Goal: Information Seeking & Learning: Learn about a topic

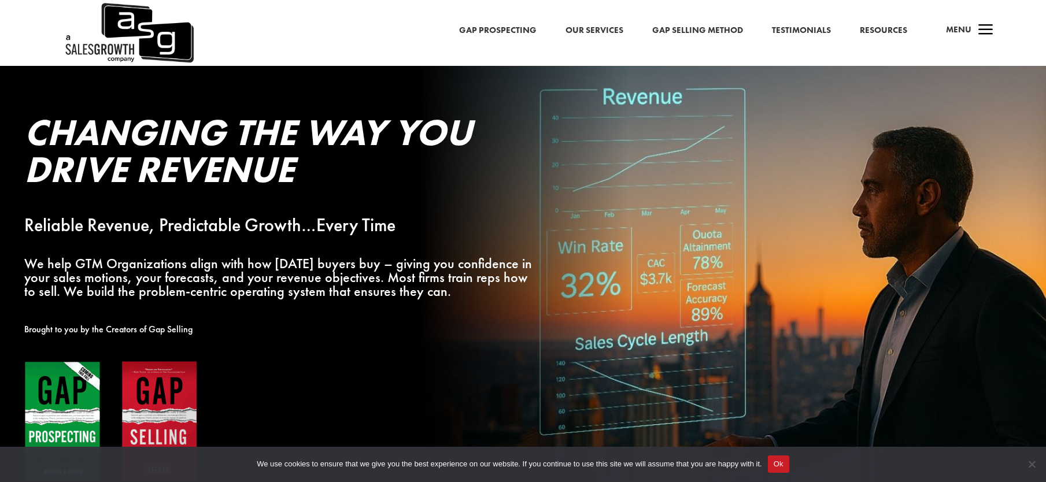
click at [291, 275] on p "We help GTM Organizations align with how today’s buyers buy – giving you confid…" at bounding box center [282, 277] width 516 height 41
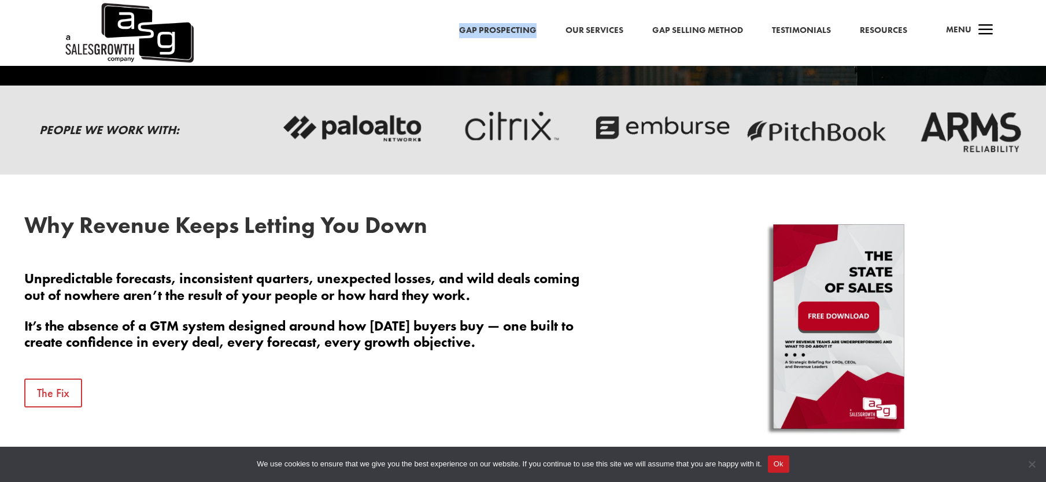
click at [788, 466] on button "Ok" at bounding box center [778, 464] width 21 height 17
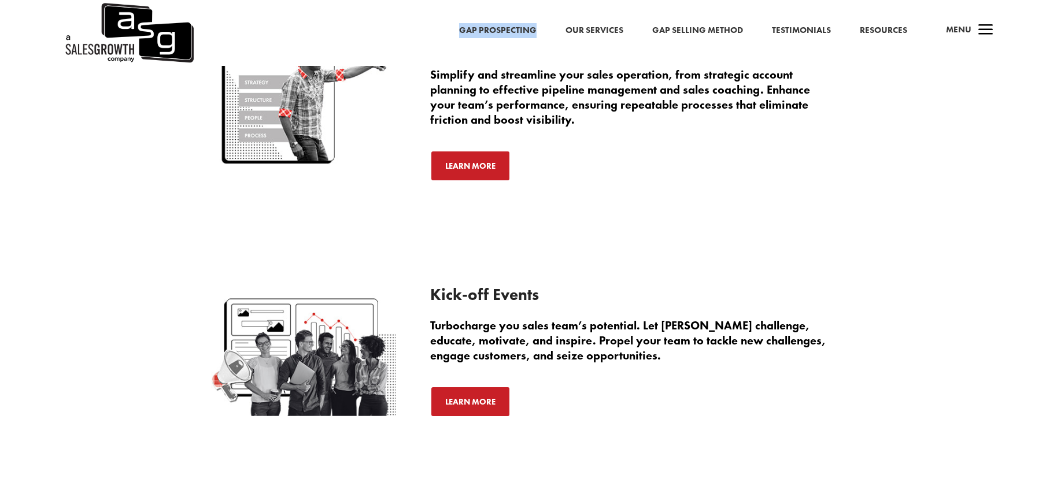
scroll to position [2217, 0]
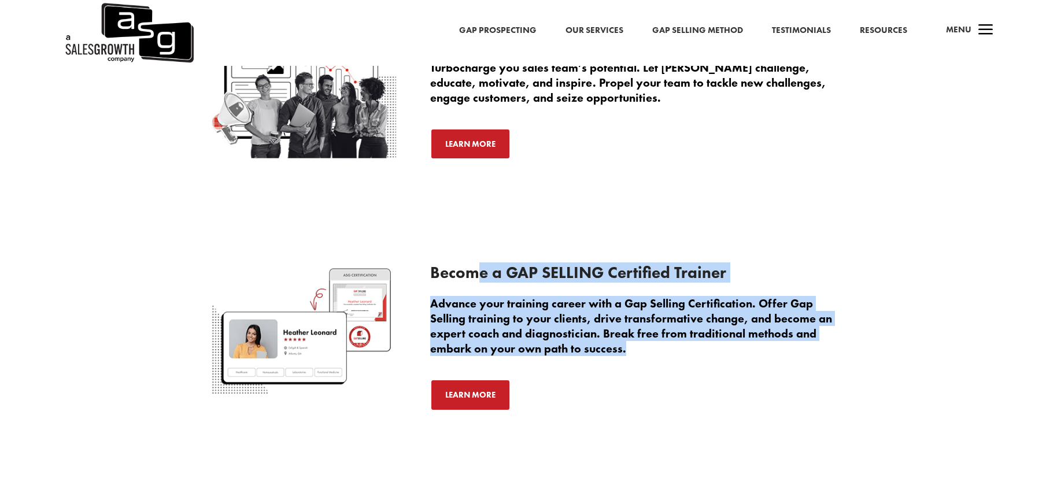
drag, startPoint x: 480, startPoint y: 273, endPoint x: 656, endPoint y: 354, distance: 193.8
click at [657, 354] on div "Become a GAP SELLING Certified Trainer Advance your training career with a Gap …" at bounding box center [632, 338] width 405 height 146
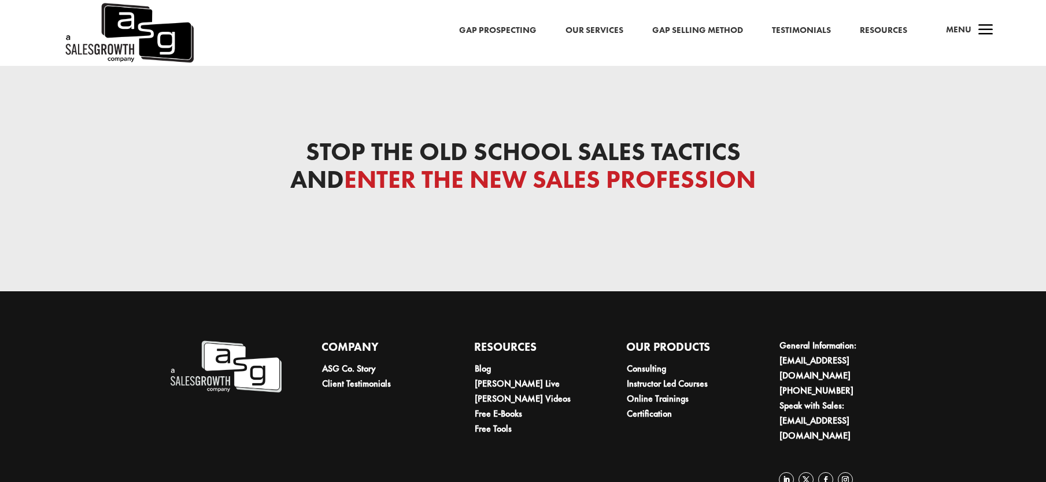
scroll to position [3903, 0]
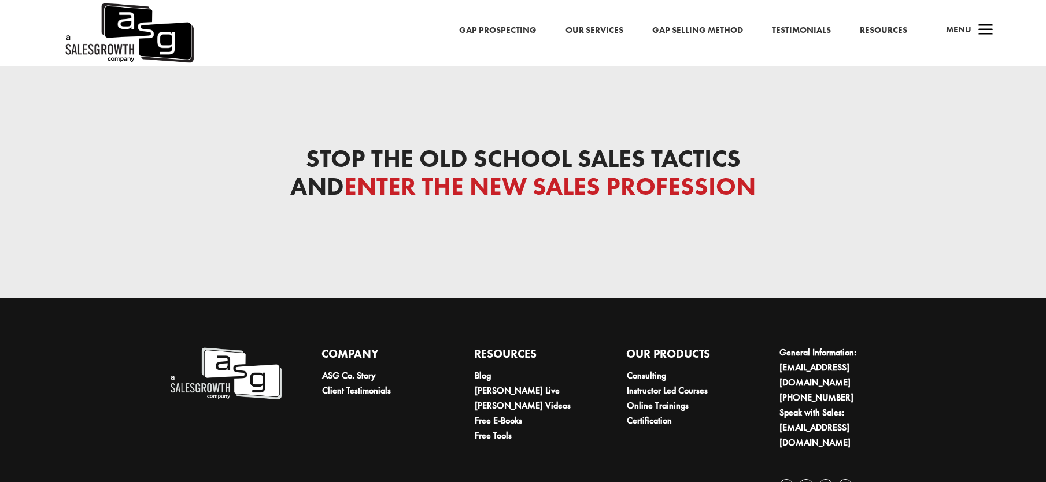
click at [556, 130] on div "Stop the Old School Sales Tactics and Enter the New Sales Profession" at bounding box center [523, 182] width 624 height 104
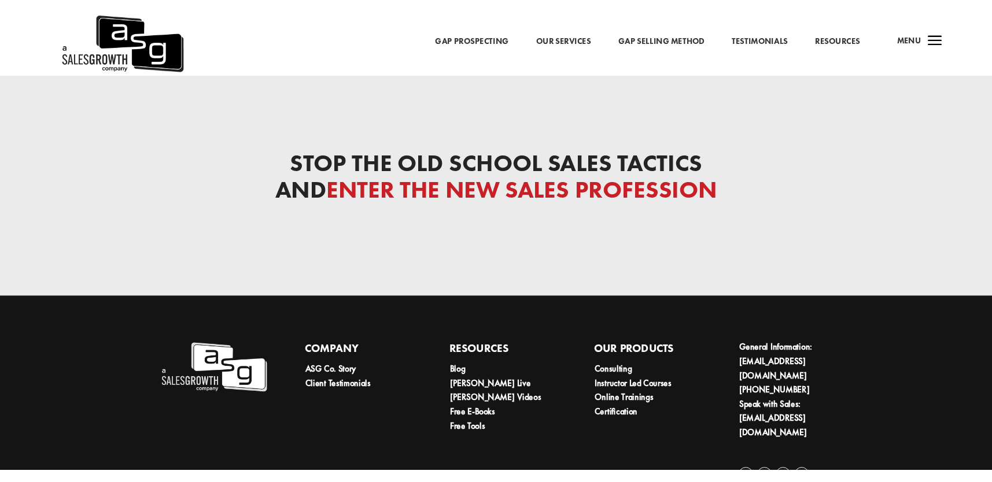
scroll to position [3859, 0]
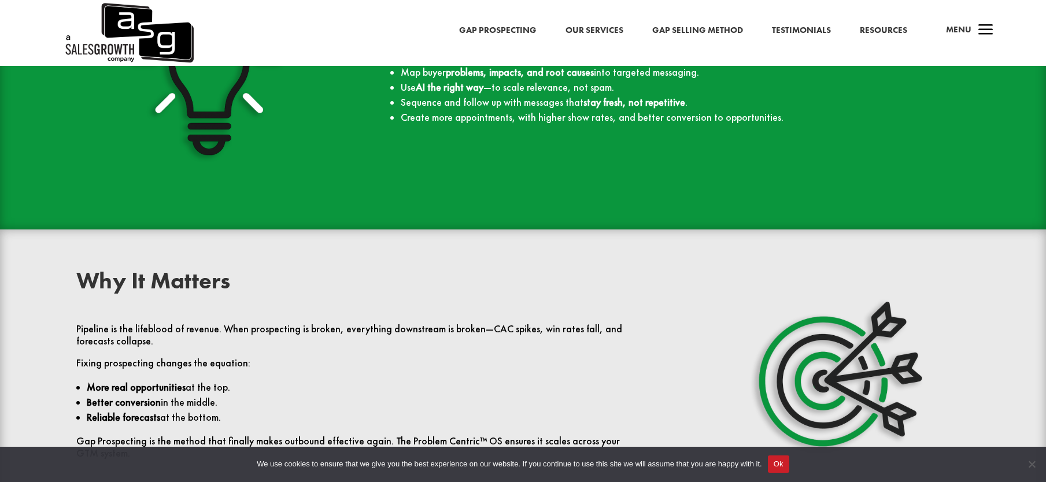
scroll to position [2689, 0]
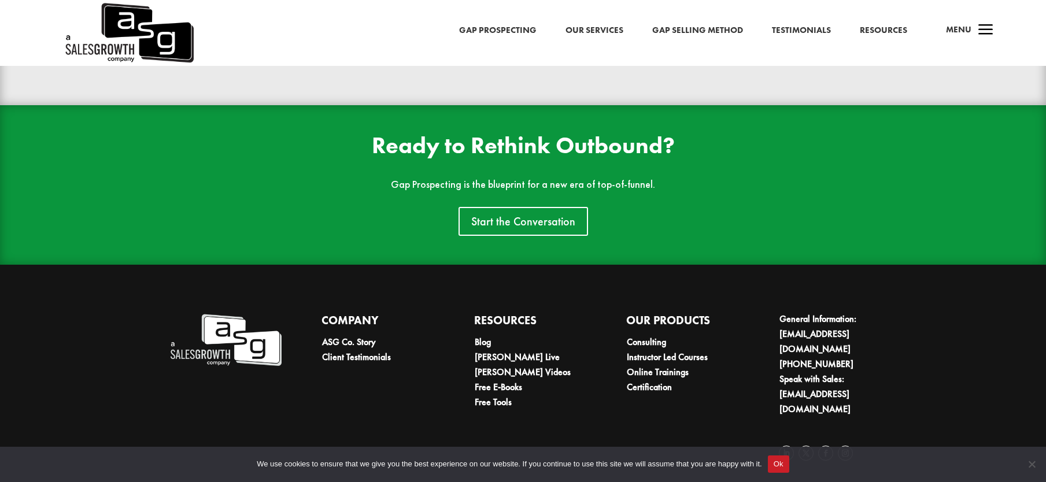
click at [789, 469] on button "Ok" at bounding box center [778, 464] width 21 height 17
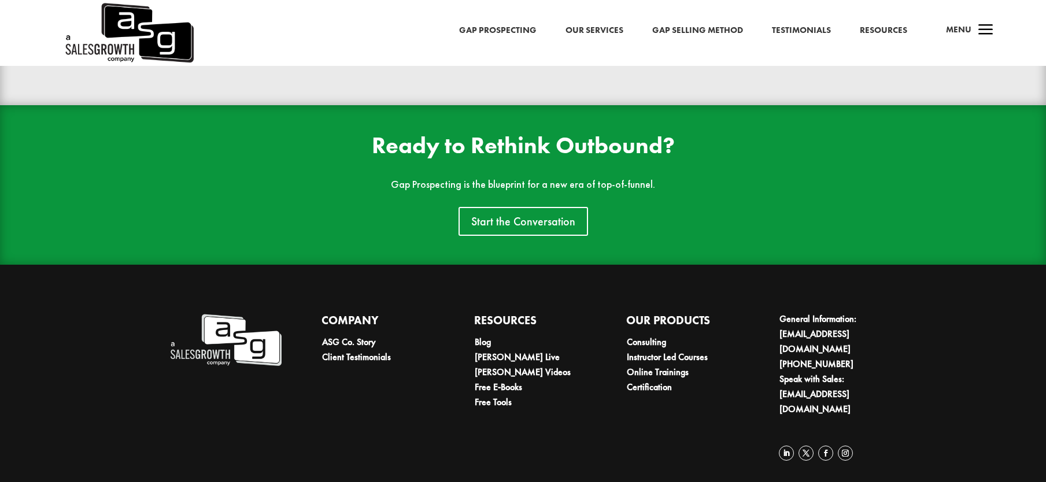
scroll to position [2312, 0]
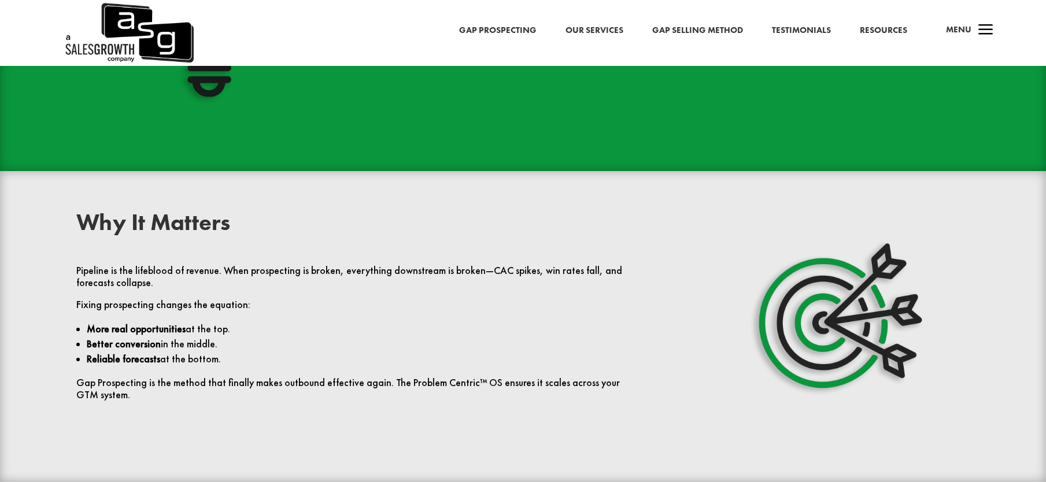
click at [694, 28] on link "Gap Selling Method" at bounding box center [697, 30] width 91 height 15
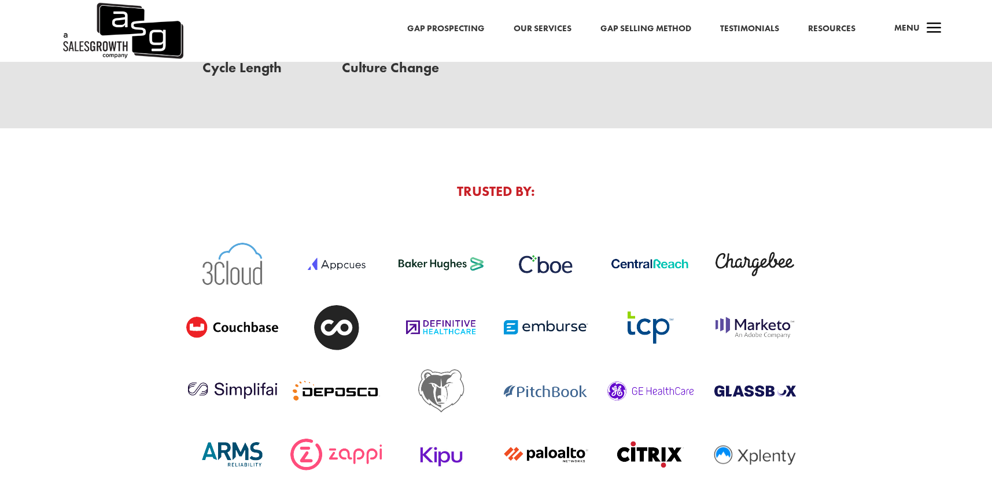
scroll to position [4193, 0]
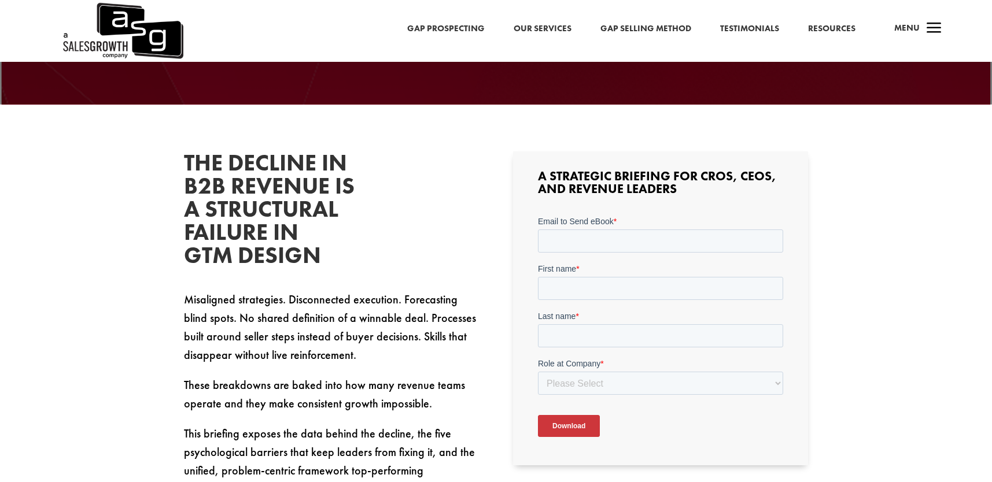
scroll to position [315, 0]
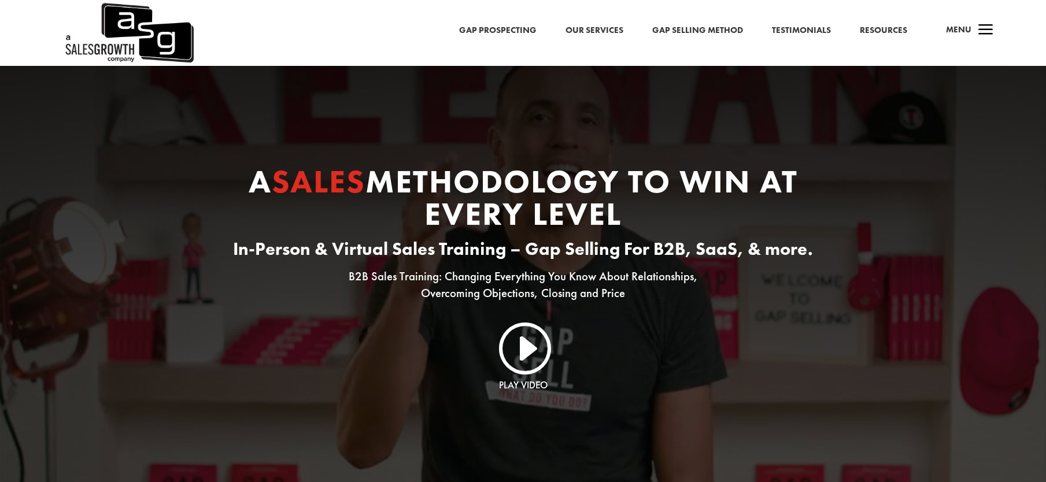
click at [707, 194] on h1 "A Sales Methodology to Win At Every Level" at bounding box center [523, 200] width 624 height 71
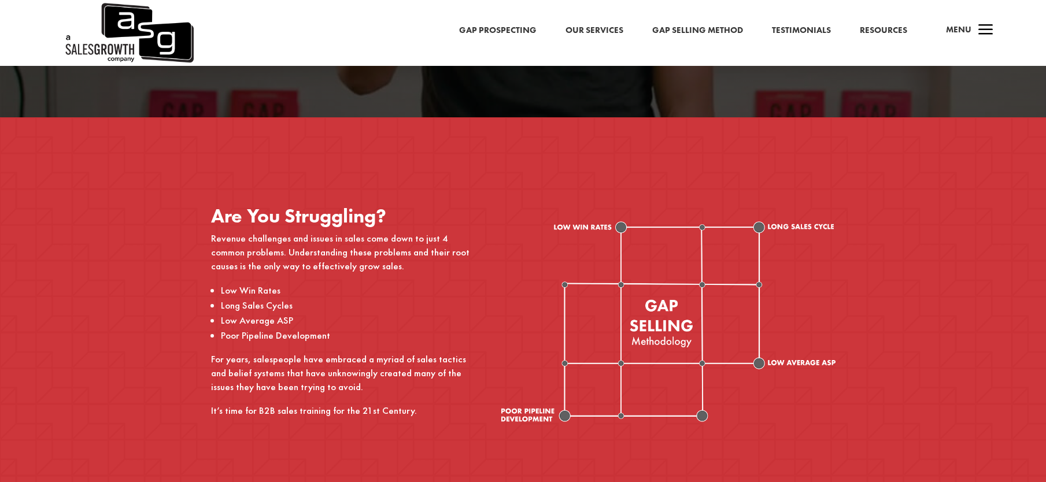
scroll to position [434, 0]
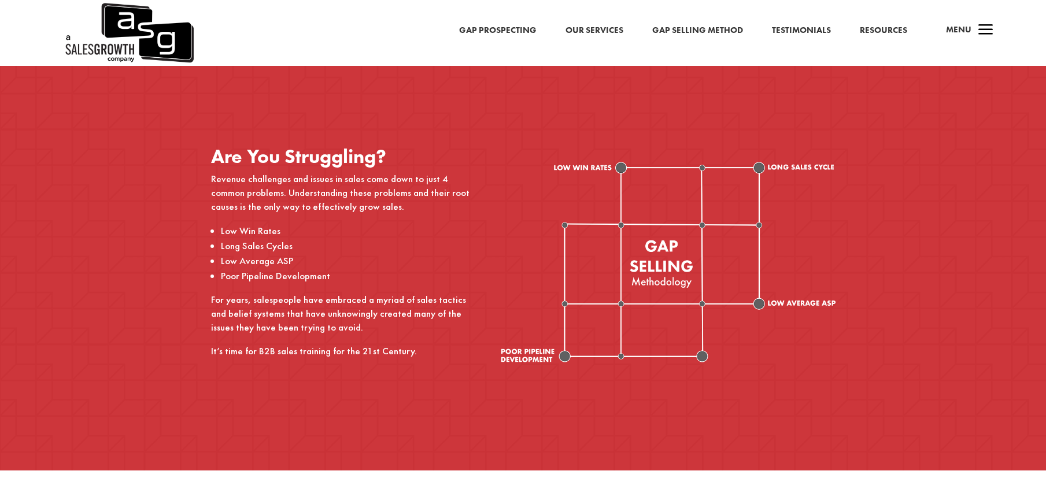
click at [656, 220] on image at bounding box center [668, 262] width 334 height 201
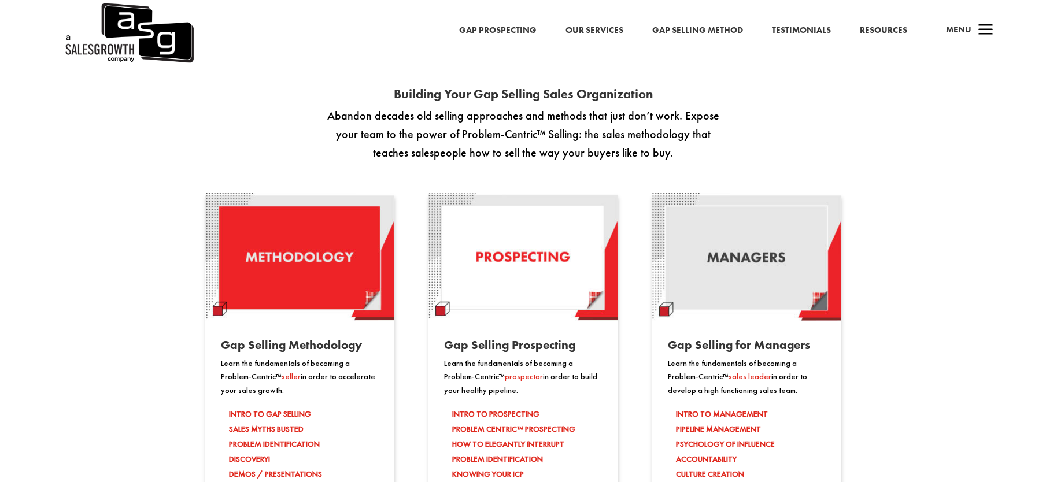
scroll to position [969, 0]
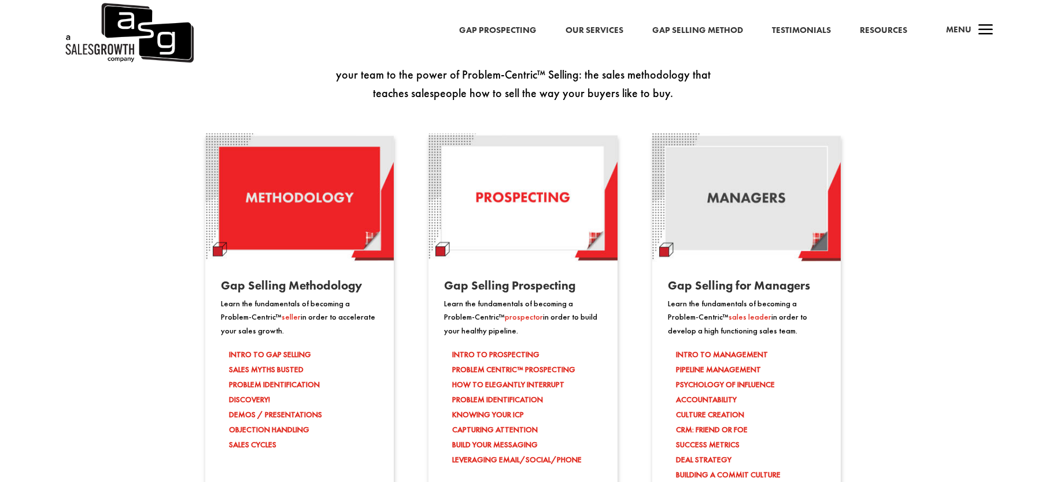
click at [537, 225] on img at bounding box center [522, 198] width 188 height 128
click at [738, 210] on img at bounding box center [746, 198] width 188 height 128
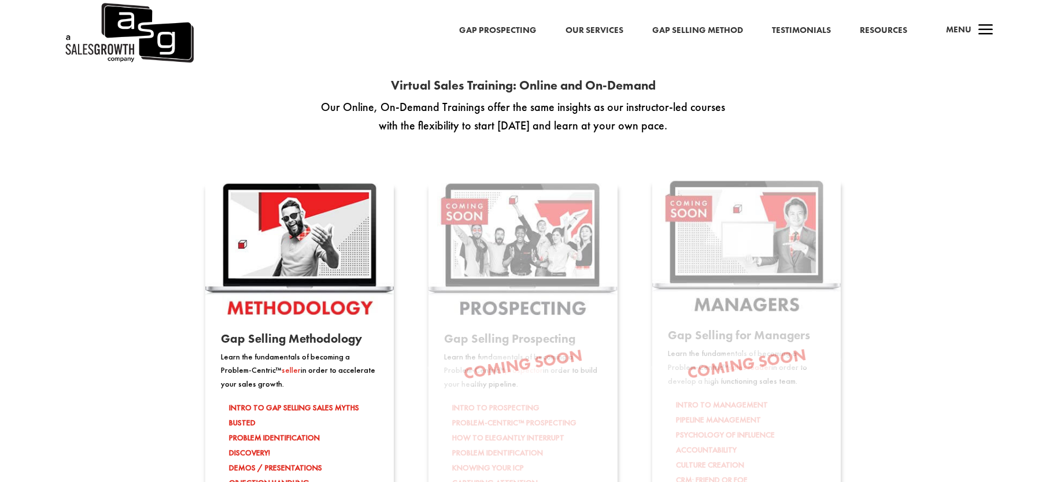
scroll to position [1739, 0]
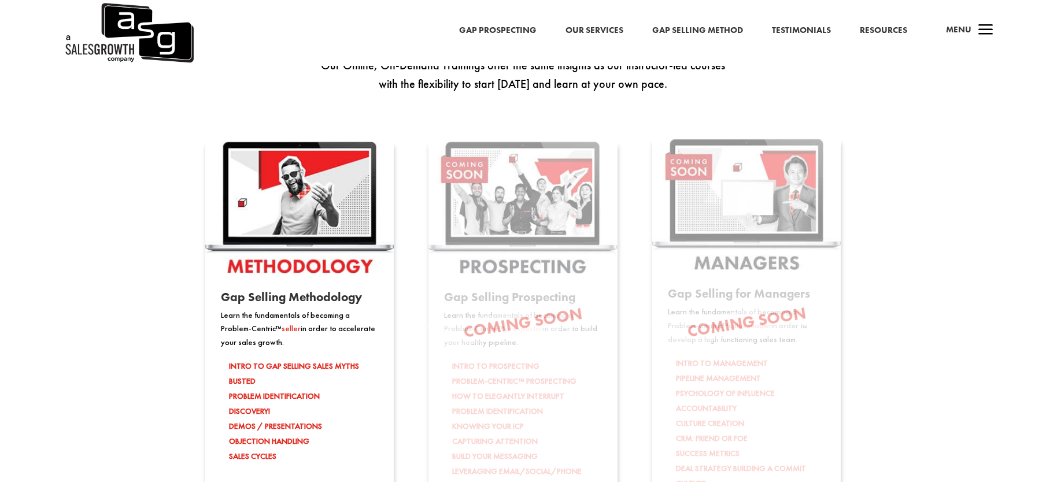
click at [553, 302] on span "Gap Selling Prospecting" at bounding box center [509, 297] width 131 height 16
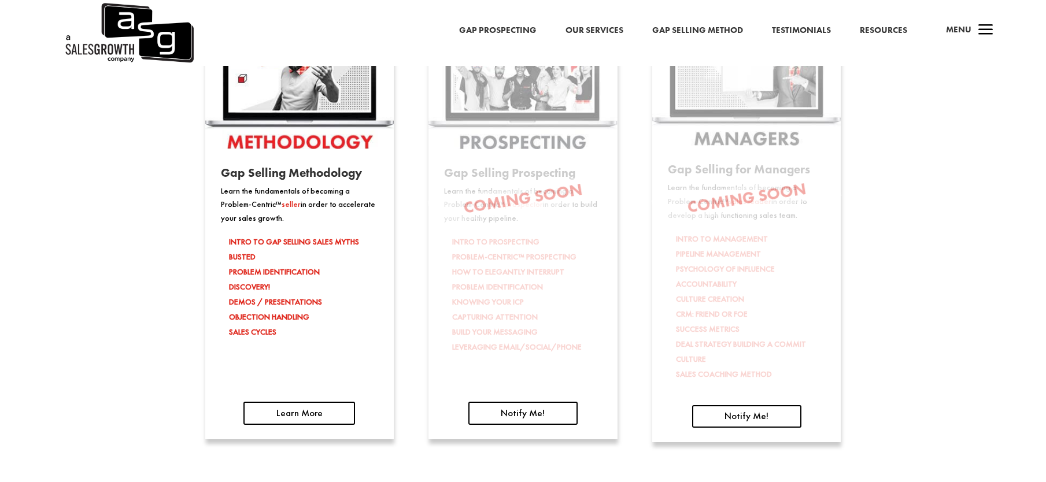
scroll to position [1871, 0]
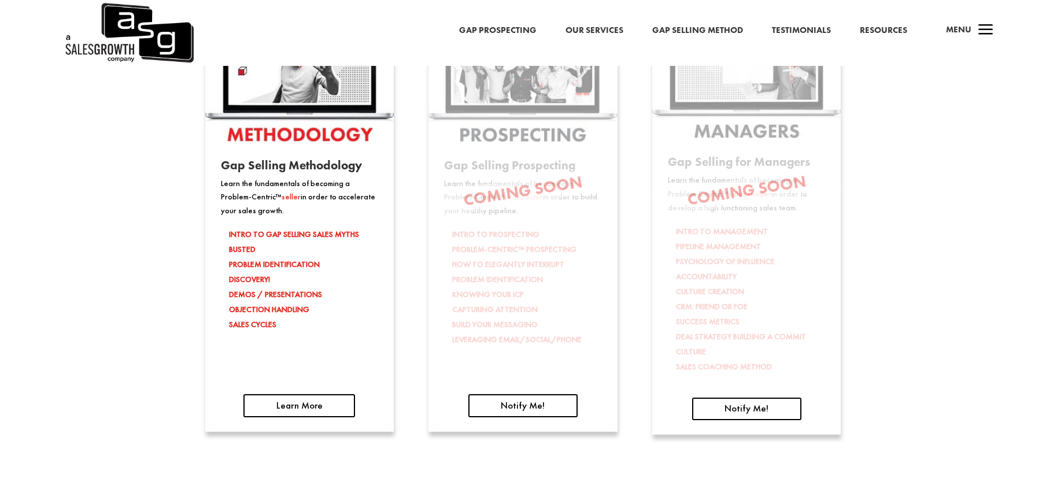
click at [291, 292] on li "DEMOS / PRESENTATIONS" at bounding box center [303, 294] width 149 height 15
click at [267, 404] on link "Learn More" at bounding box center [299, 405] width 112 height 23
click at [526, 190] on p "Coming Soon" at bounding box center [522, 190] width 188 height 43
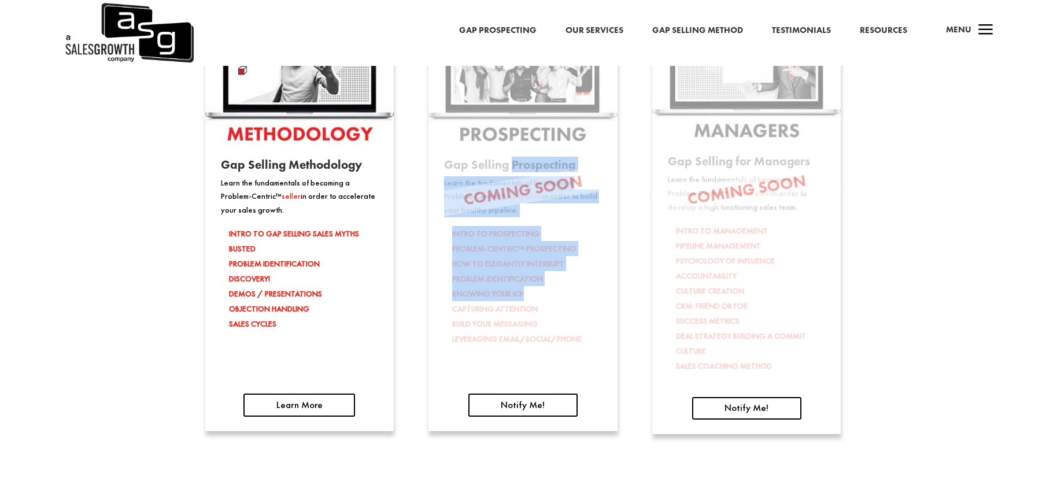
drag, startPoint x: 510, startPoint y: 161, endPoint x: 530, endPoint y: 304, distance: 143.7
click at [530, 304] on div "Gap Selling Prospecting Learn the fundamentals of becoming a Problem-Centric™ p…" at bounding box center [522, 264] width 188 height 212
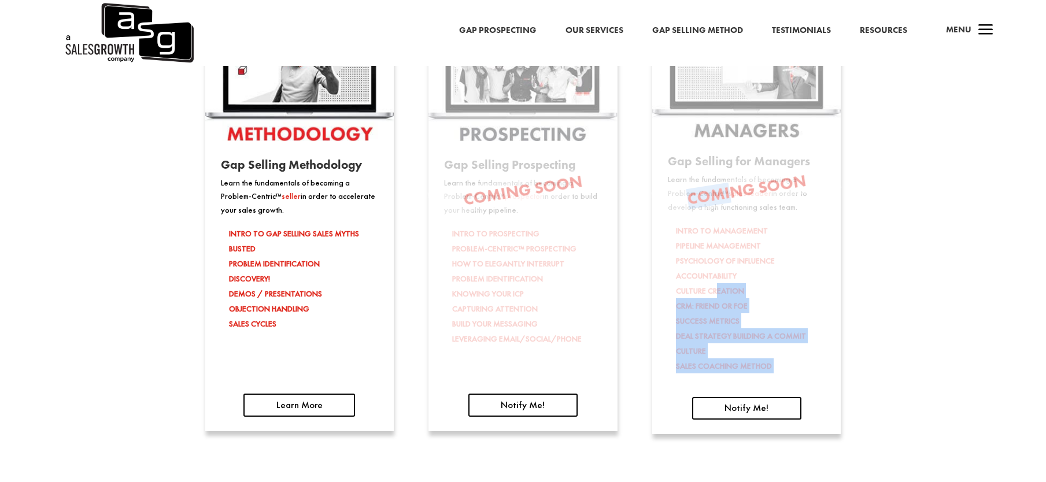
drag, startPoint x: 720, startPoint y: 291, endPoint x: 726, endPoint y: 188, distance: 103.1
click at [726, 188] on div "Gap Selling for Managers Learn the fundamentals of becoming a Problem-Centric™ …" at bounding box center [746, 220] width 188 height 428
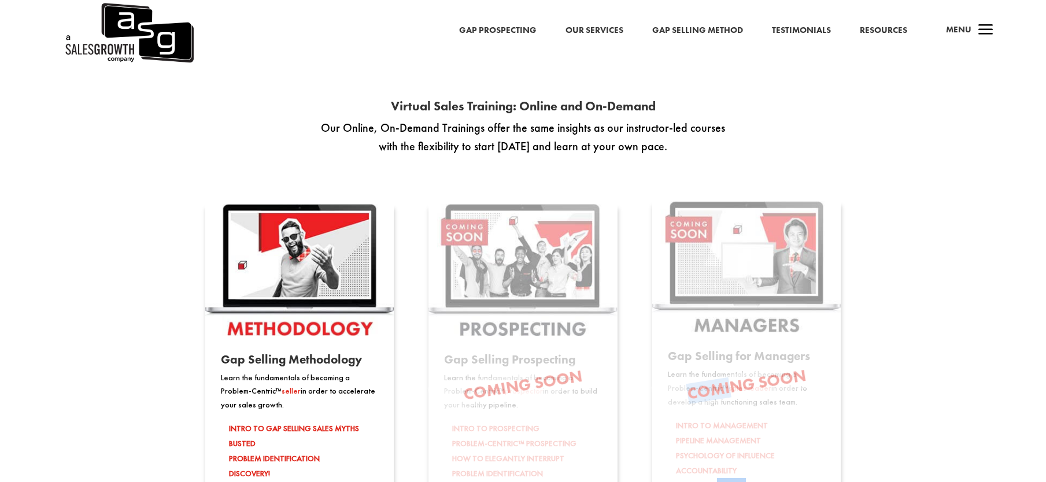
scroll to position [1498, 0]
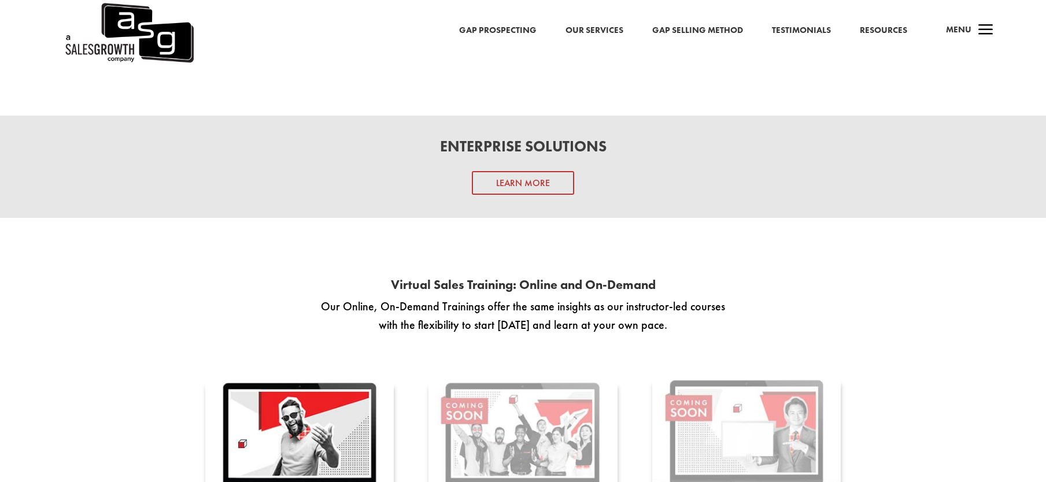
click at [591, 302] on p "Our Online, On-Demand Trainings offer the same insights as our instructor-led c…" at bounding box center [523, 315] width 405 height 37
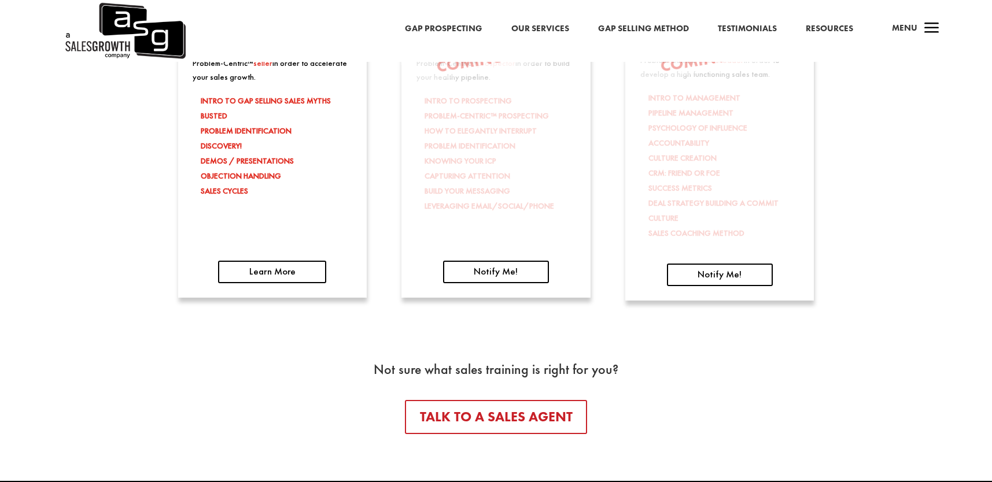
scroll to position [2159, 0]
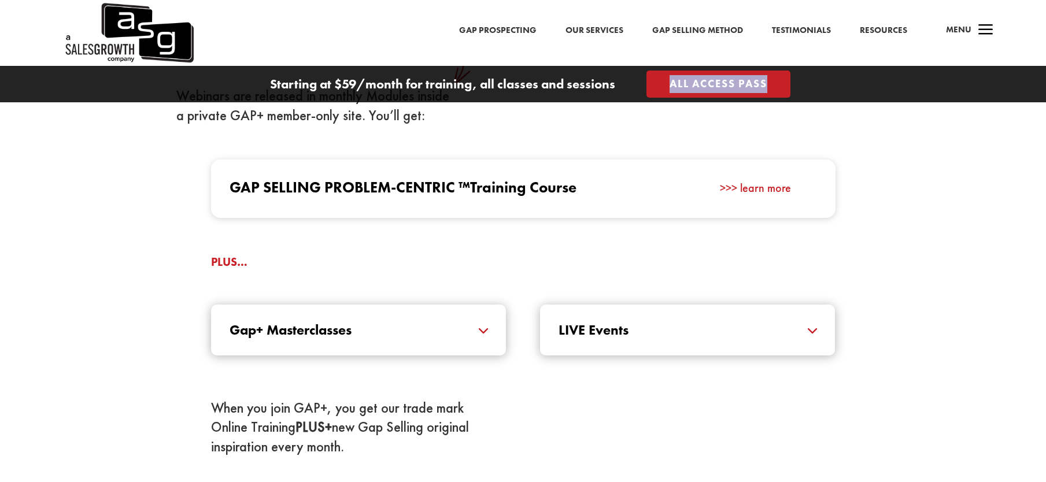
scroll to position [1203, 0]
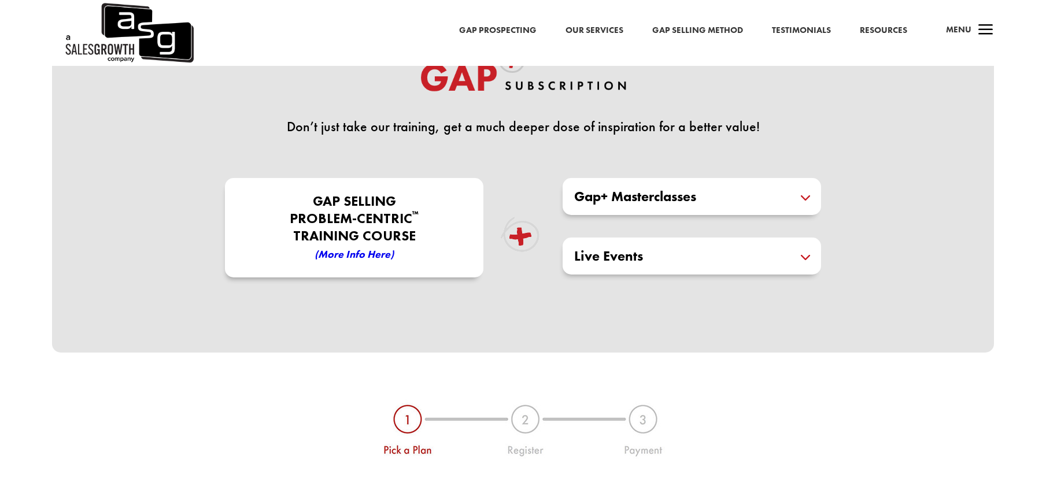
scroll to position [390, 0]
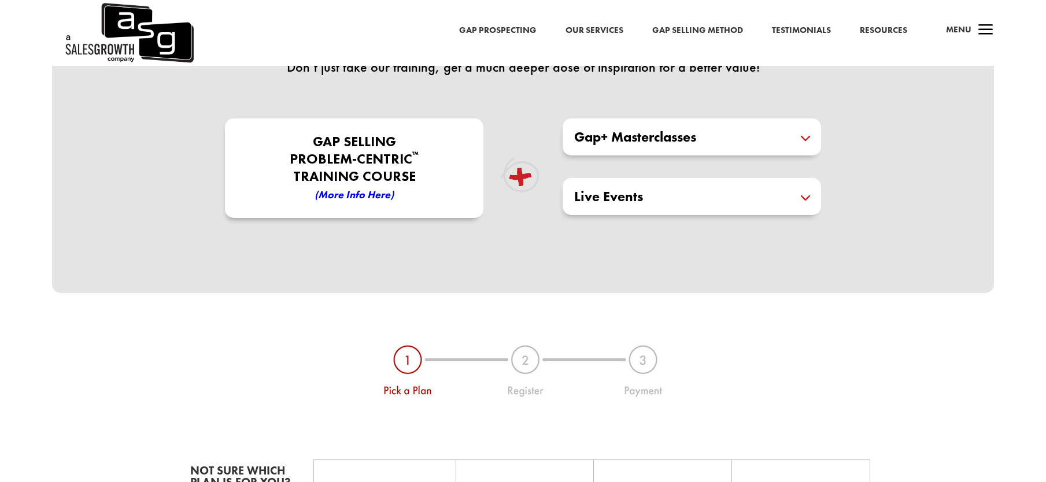
click at [808, 136] on h5 "Gap+ Masterclasses" at bounding box center [691, 137] width 235 height 14
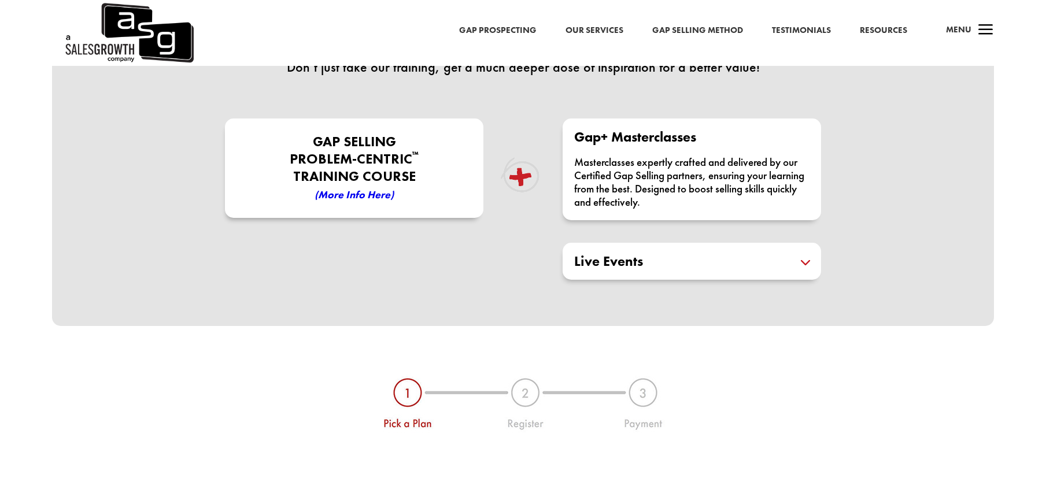
click at [799, 261] on h5 "Live Events" at bounding box center [691, 261] width 235 height 14
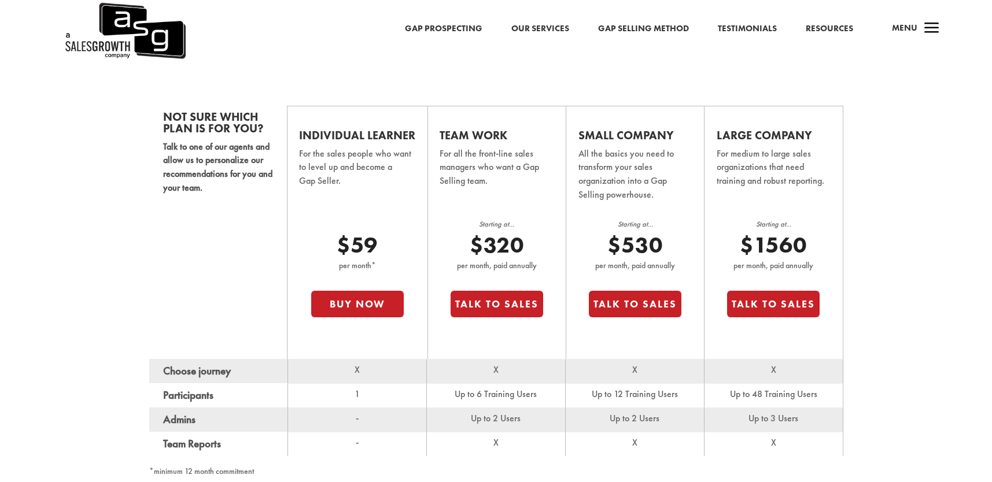
scroll to position [825, 0]
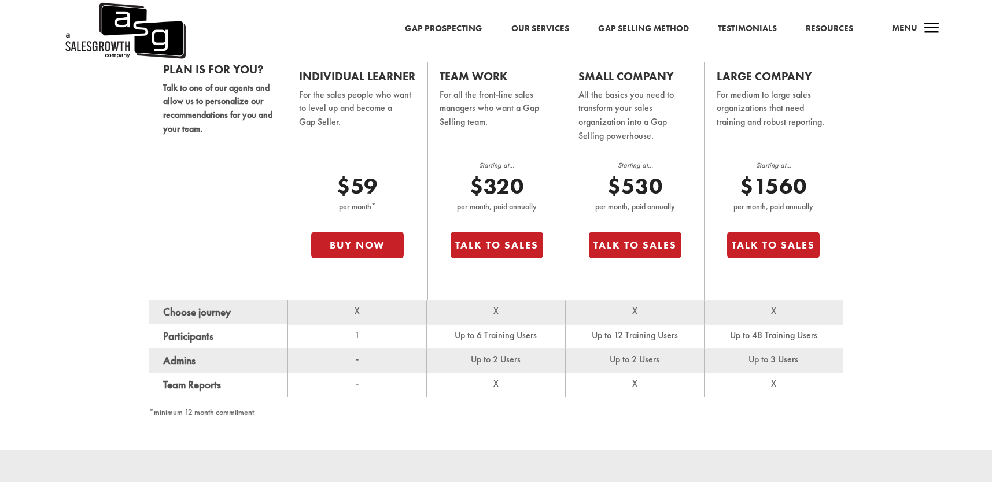
click at [342, 319] on td "X" at bounding box center [357, 312] width 139 height 24
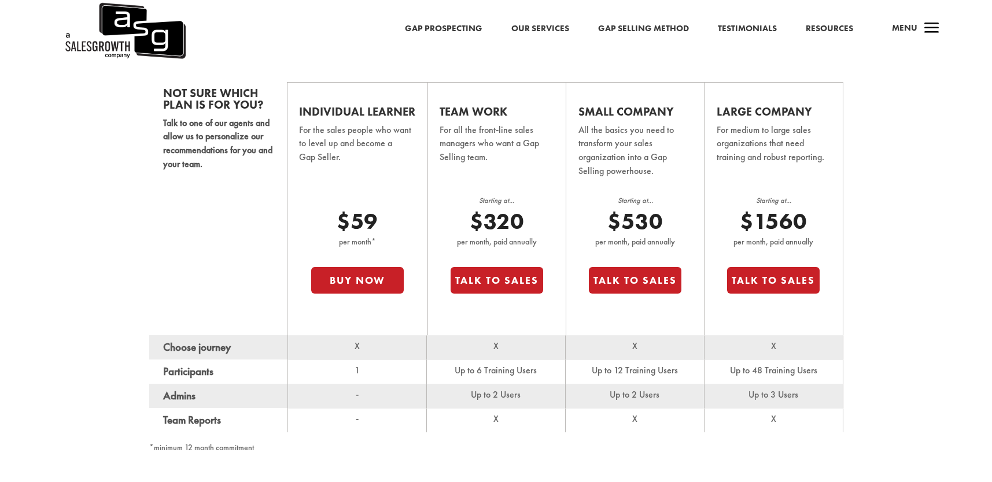
scroll to position [730, 0]
